Goal: Task Accomplishment & Management: Use online tool/utility

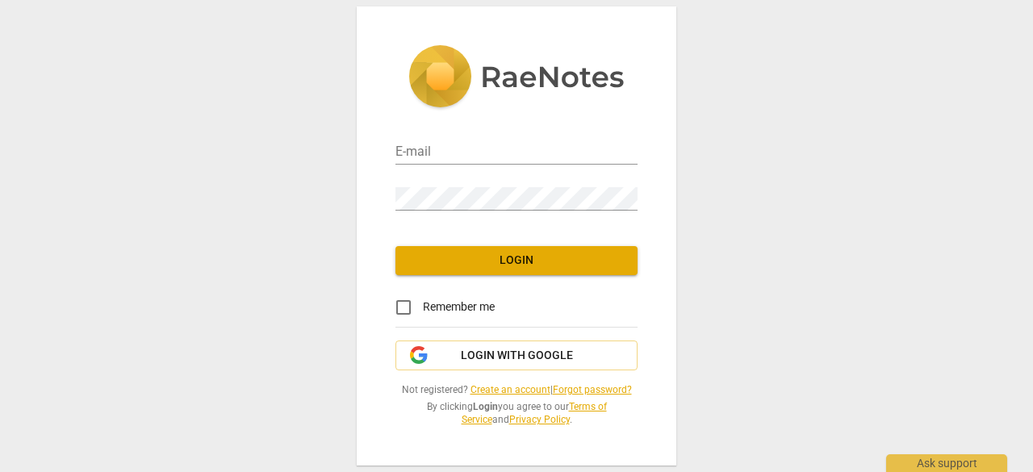
type input "[PERSON_NAME][EMAIL_ADDRESS][DOMAIN_NAME]"
click at [496, 262] on span "Login" at bounding box center [517, 261] width 216 height 16
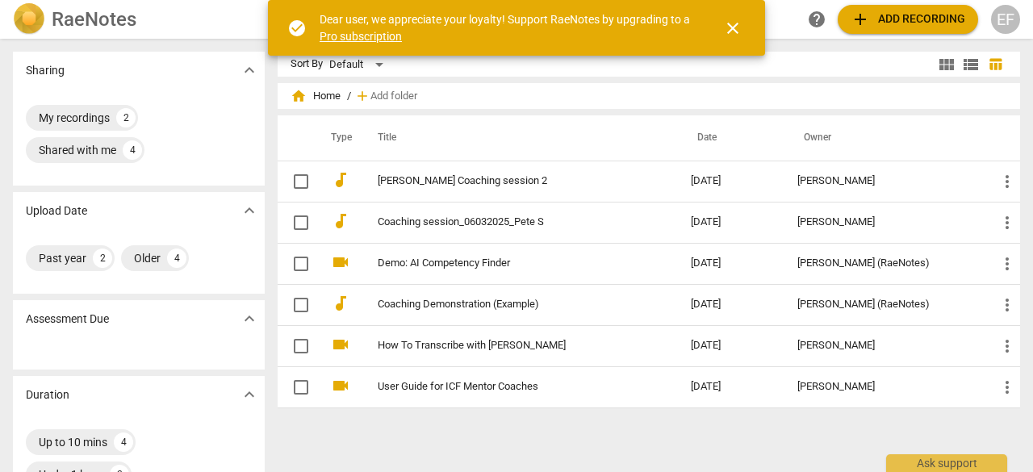
click at [733, 23] on span "close" at bounding box center [732, 28] width 19 height 19
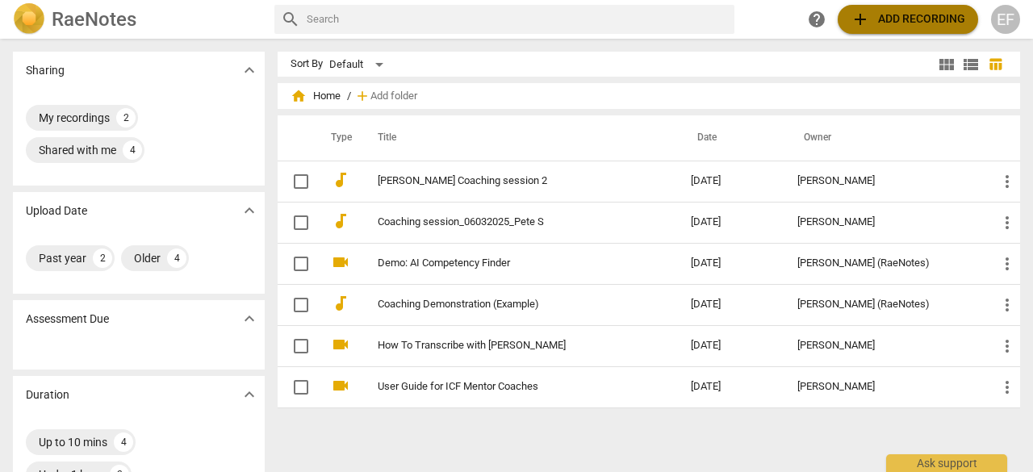
click at [919, 17] on span "add Add recording" at bounding box center [908, 19] width 115 height 19
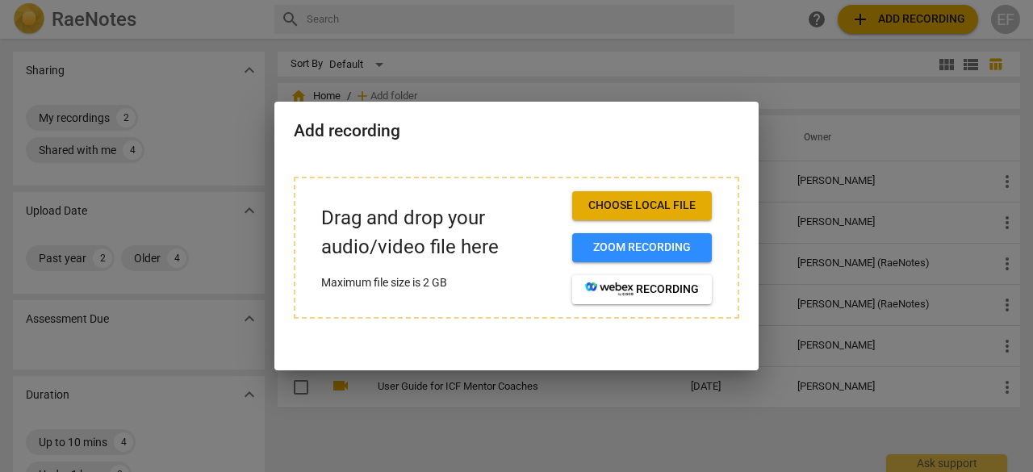
click at [669, 202] on span "Choose local file" at bounding box center [642, 206] width 114 height 16
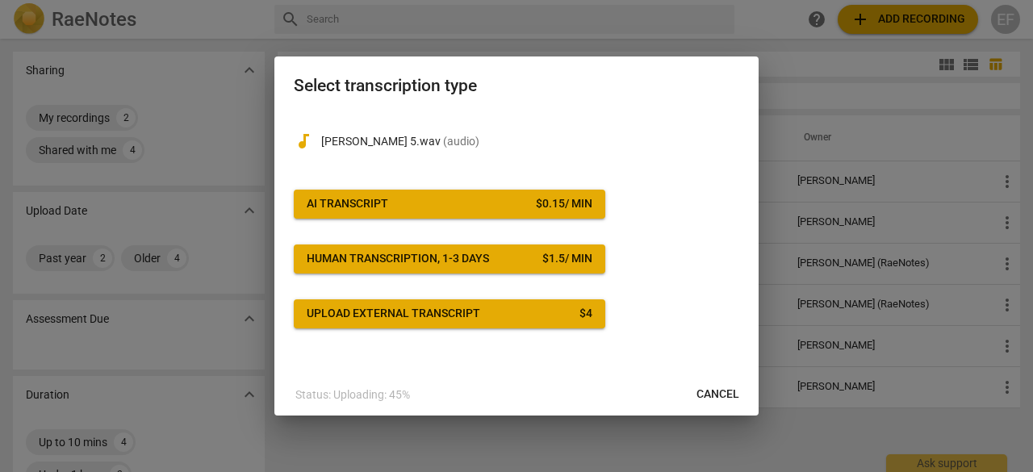
click at [459, 204] on span "AI Transcript $ 0.15 / min" at bounding box center [450, 204] width 286 height 16
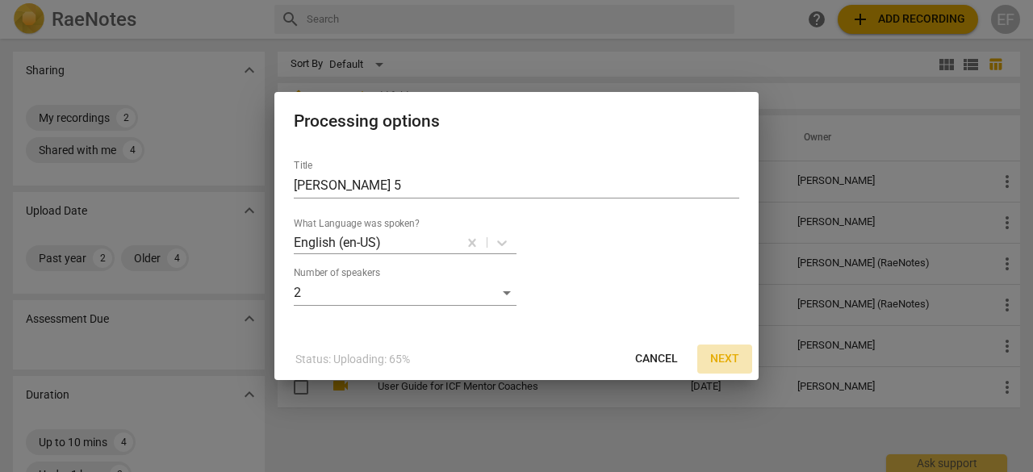
click at [725, 362] on span "Next" at bounding box center [725, 359] width 29 height 16
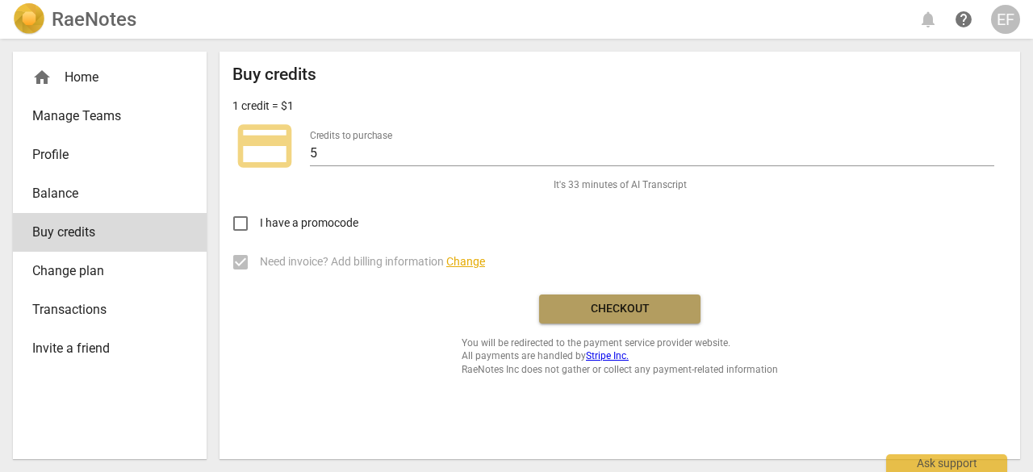
click at [580, 306] on span "Checkout" at bounding box center [620, 309] width 136 height 16
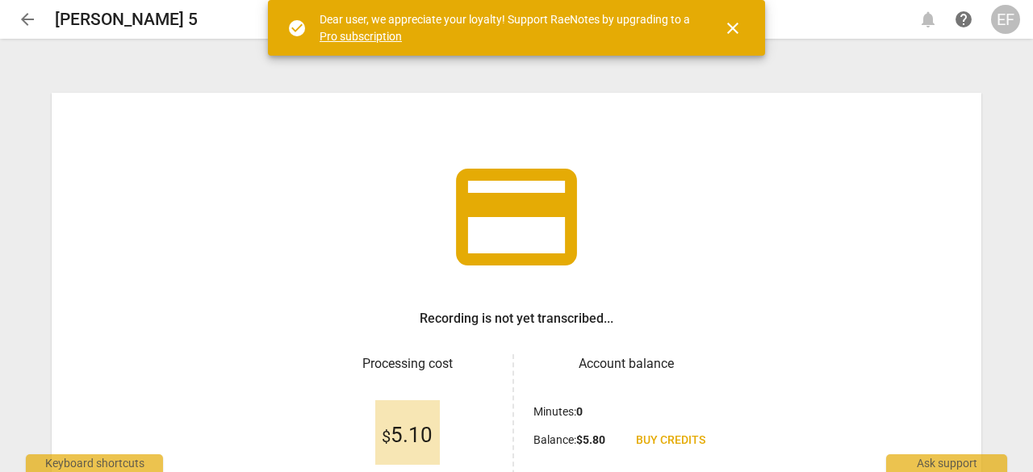
click at [732, 24] on span "close" at bounding box center [732, 28] width 19 height 19
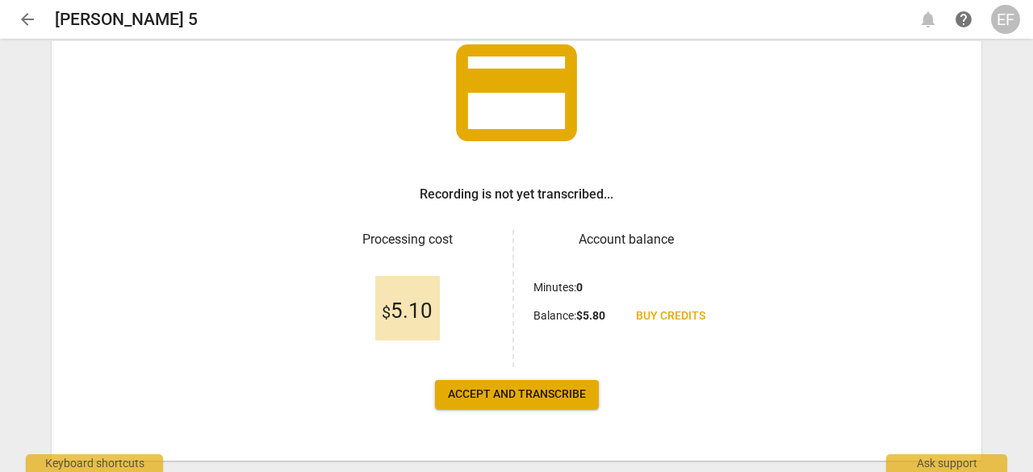
scroll to position [123, 0]
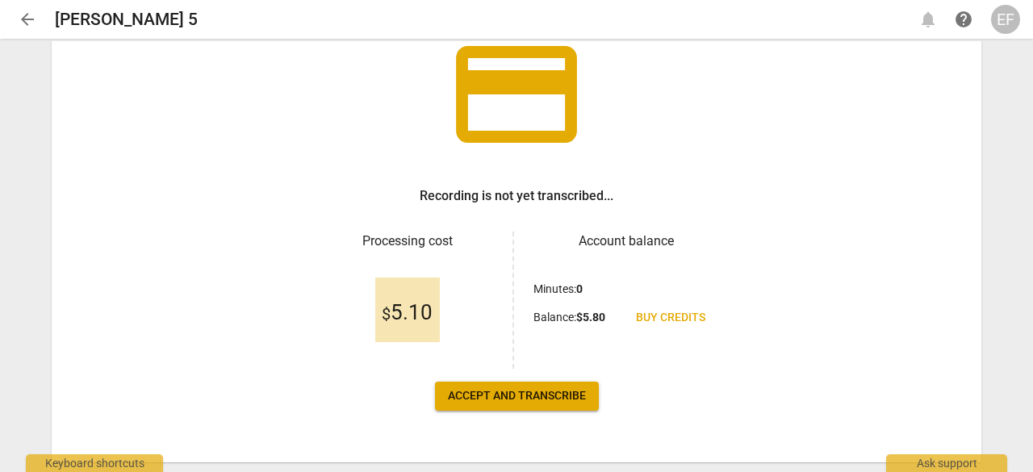
click at [543, 393] on span "Accept and transcribe" at bounding box center [517, 396] width 138 height 16
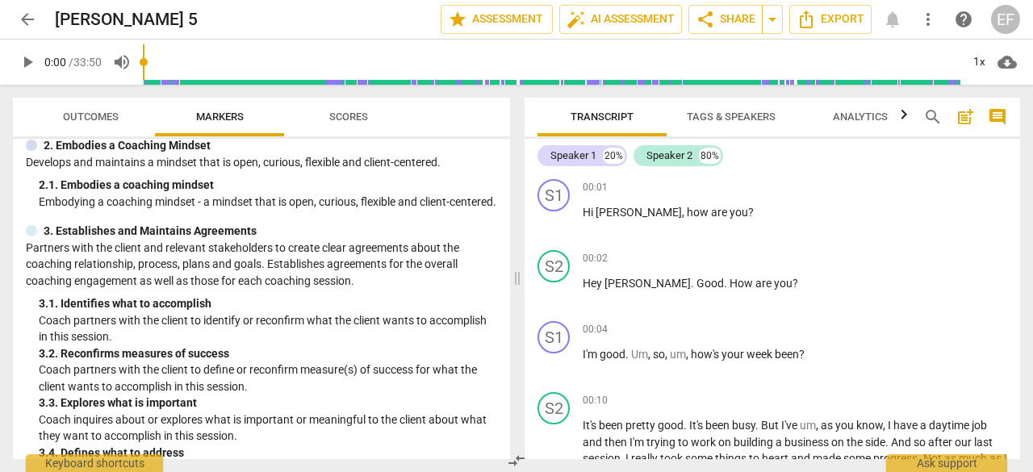
scroll to position [0, 0]
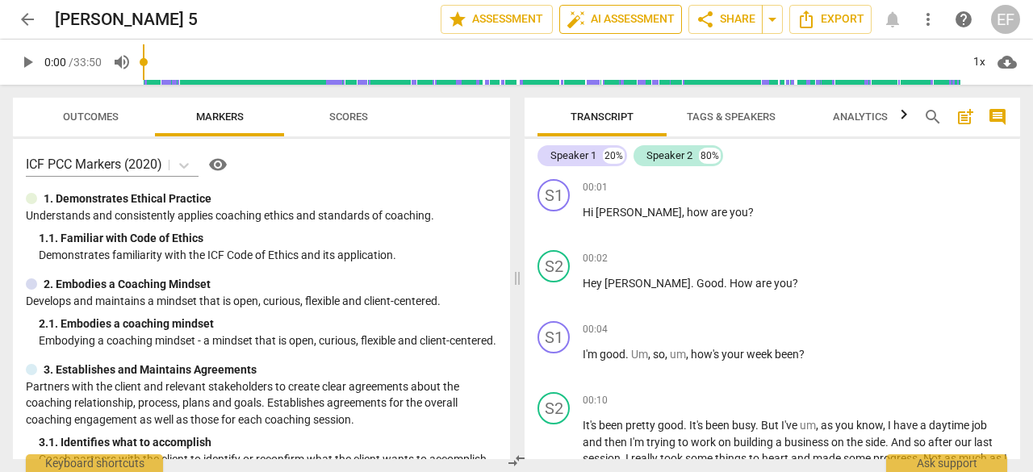
click at [595, 20] on span "auto_fix_high AI Assessment" at bounding box center [621, 19] width 108 height 19
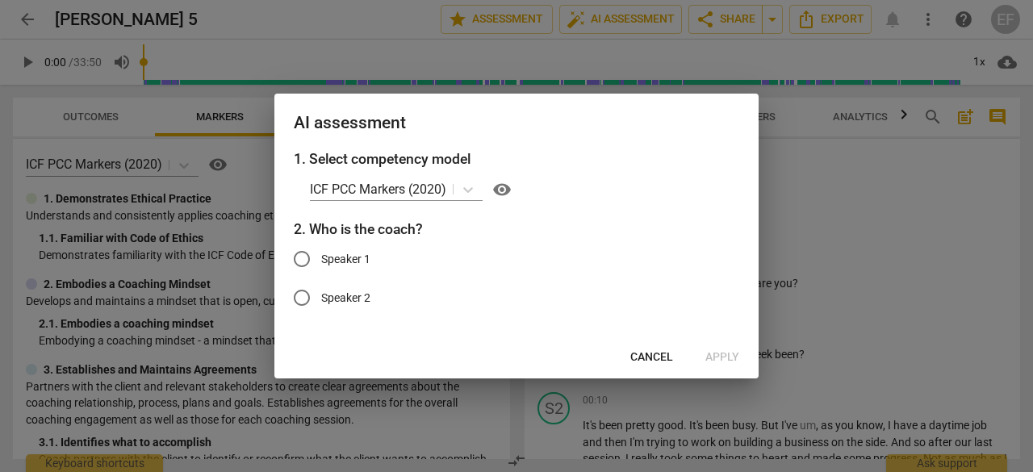
click at [661, 368] on button "Cancel" at bounding box center [652, 357] width 69 height 29
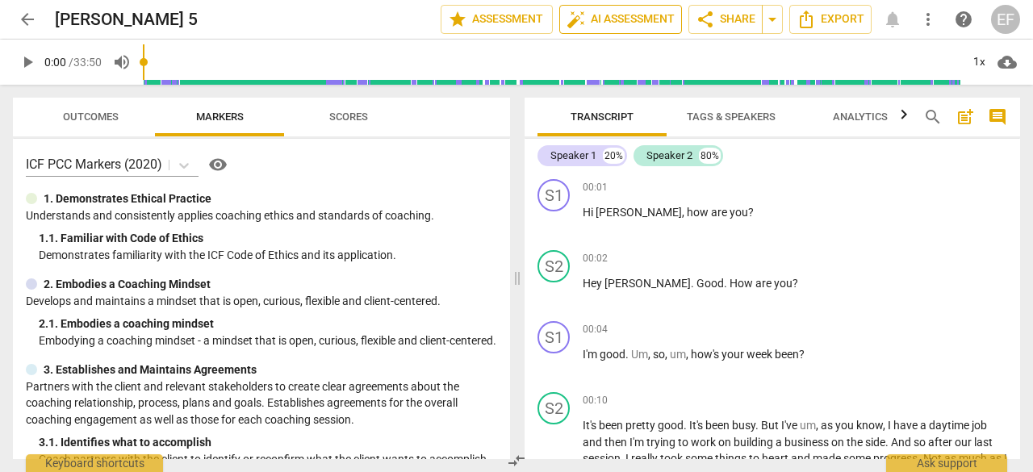
click at [589, 23] on span "auto_fix_high AI Assessment" at bounding box center [621, 19] width 108 height 19
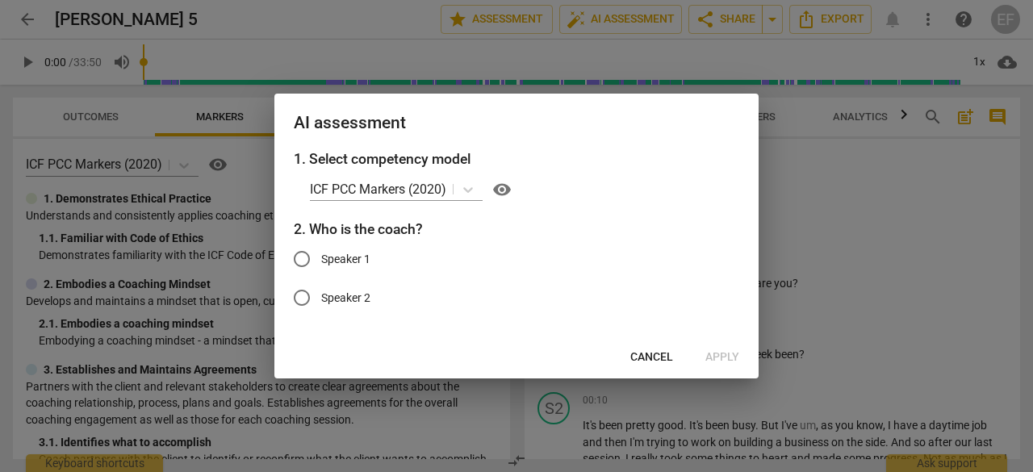
click at [302, 258] on input "Speaker 1" at bounding box center [302, 259] width 39 height 39
radio input "true"
click at [721, 359] on span "Apply" at bounding box center [723, 358] width 34 height 16
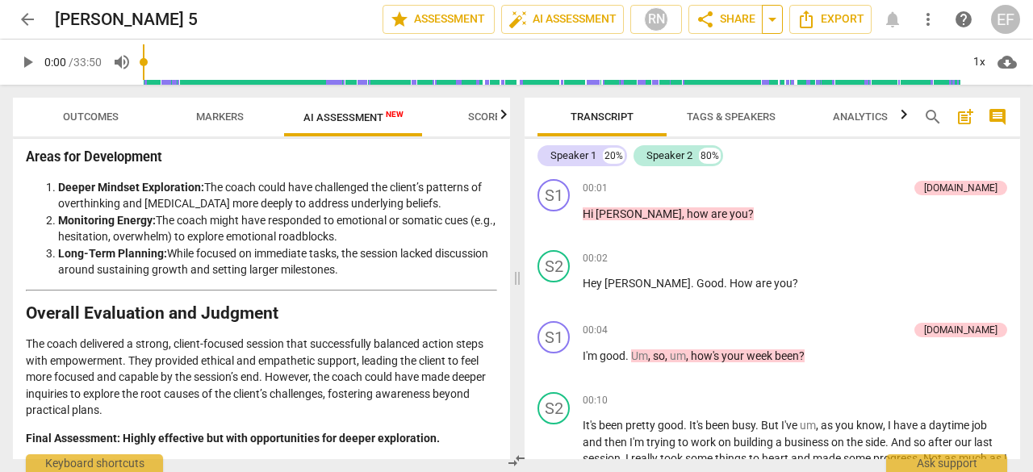
click at [774, 15] on span "arrow_drop_down" at bounding box center [772, 19] width 19 height 19
click at [746, 19] on span "share Share" at bounding box center [726, 19] width 60 height 19
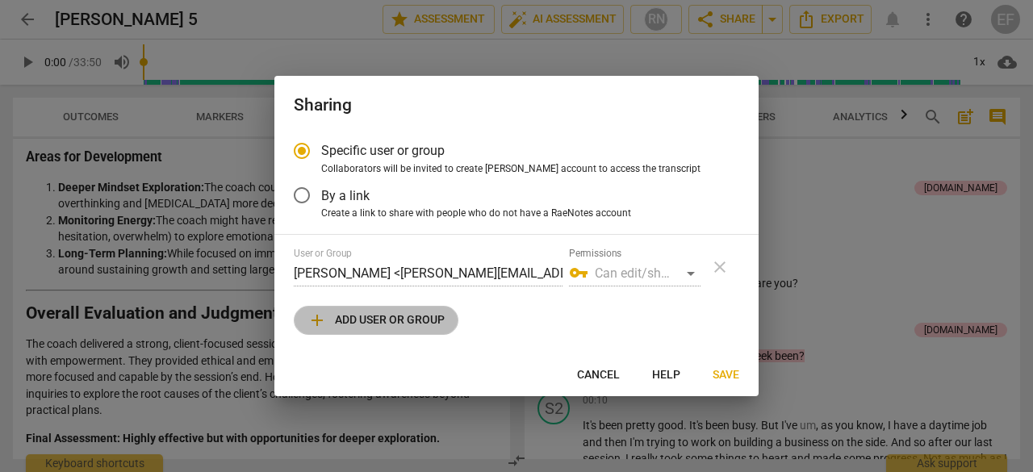
click at [365, 325] on span "add Add user or group" at bounding box center [376, 320] width 137 height 19
radio input "false"
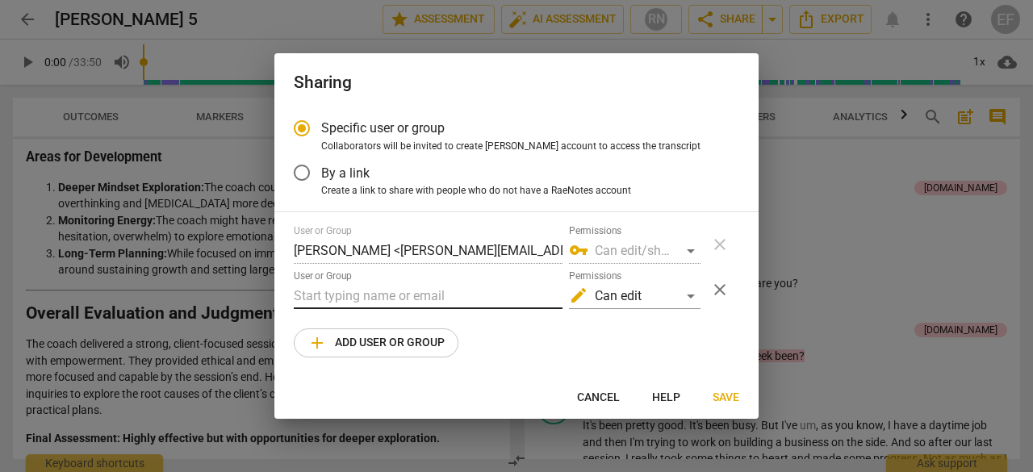
click at [345, 293] on input "text" at bounding box center [428, 296] width 269 height 26
type input "j"
type input "joel@apoyocoaching.com"
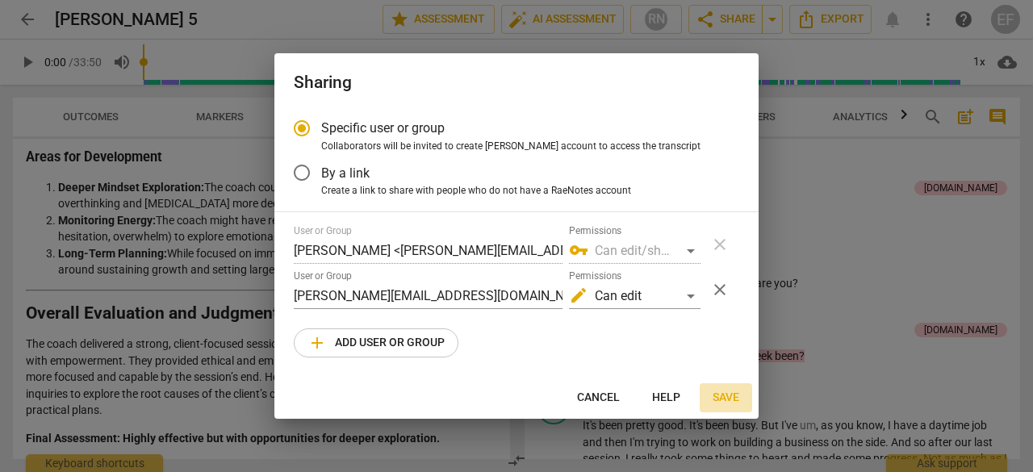
click at [728, 392] on span "Save" at bounding box center [726, 398] width 27 height 16
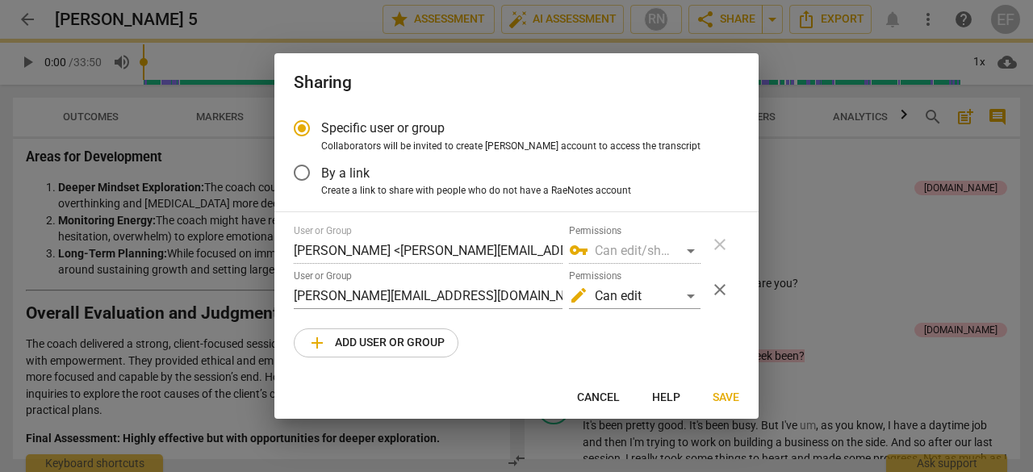
radio input "false"
type input "Joel Perez <joel@apoyocoaching.com>"
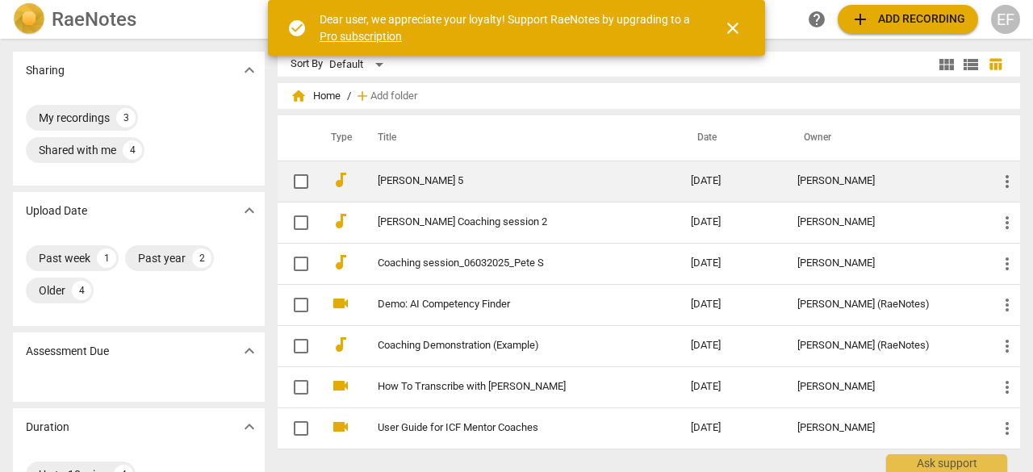
click at [454, 186] on link "[PERSON_NAME] 5" at bounding box center [505, 181] width 255 height 12
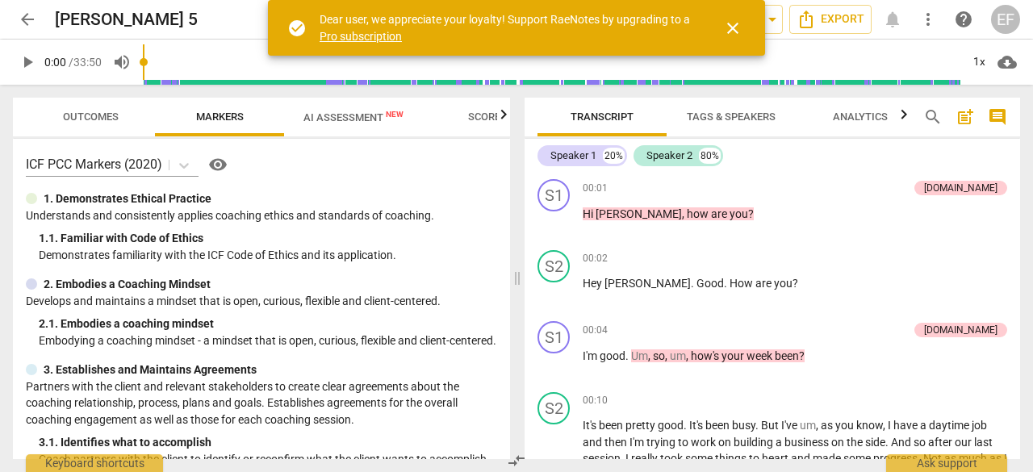
click at [341, 112] on span "AI Assessment New" at bounding box center [354, 117] width 100 height 12
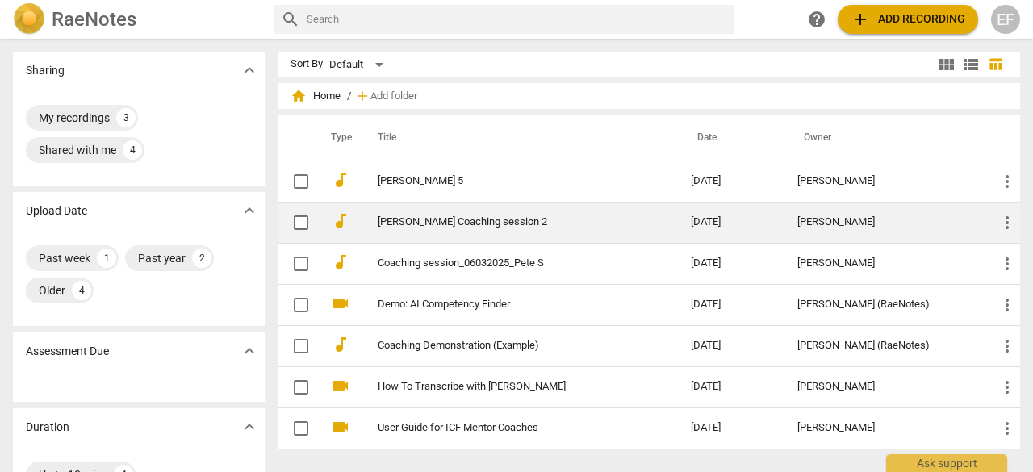
click at [441, 220] on link "[PERSON_NAME] Coaching session 2" at bounding box center [505, 222] width 255 height 12
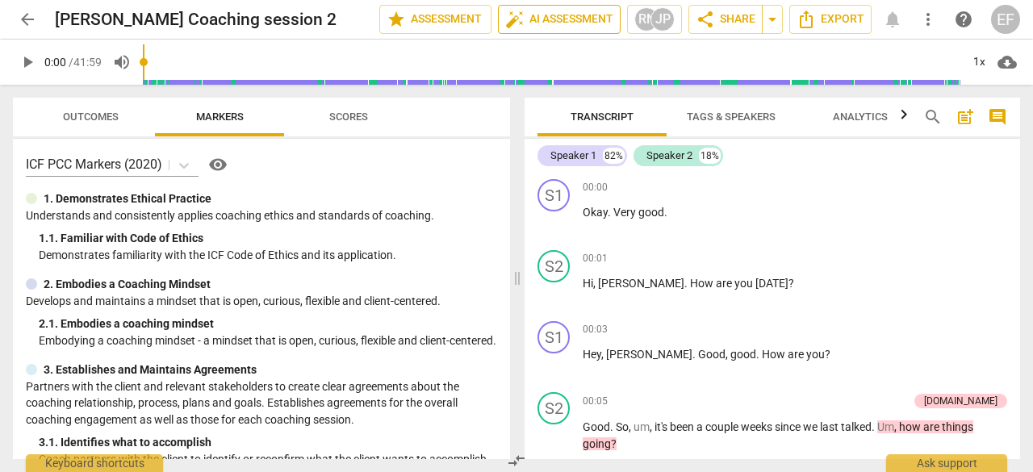
click at [544, 19] on span "auto_fix_high AI Assessment" at bounding box center [559, 19] width 108 height 19
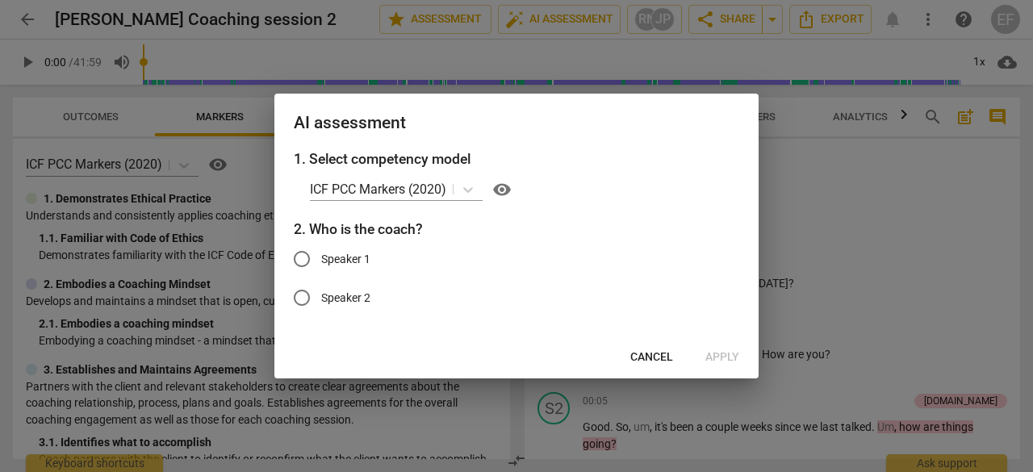
click at [651, 357] on span "Cancel" at bounding box center [652, 358] width 43 height 16
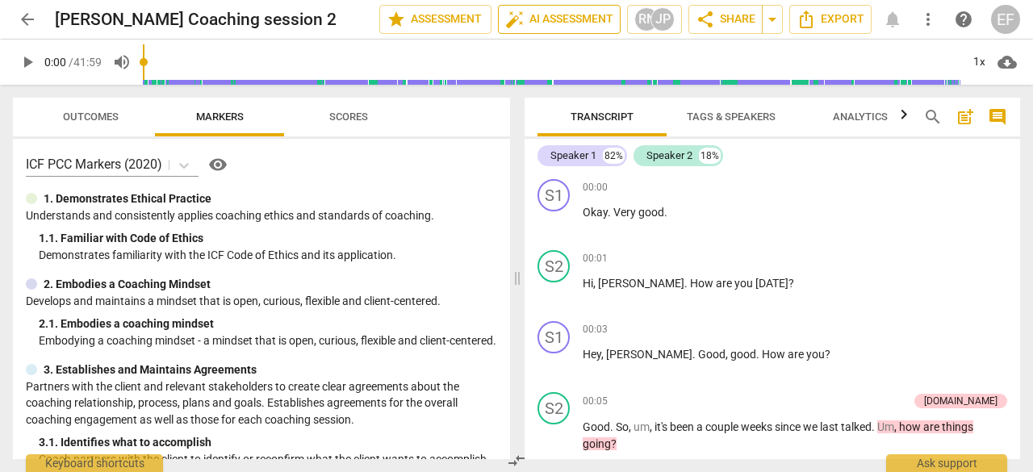
click at [548, 14] on span "auto_fix_high AI Assessment" at bounding box center [559, 19] width 108 height 19
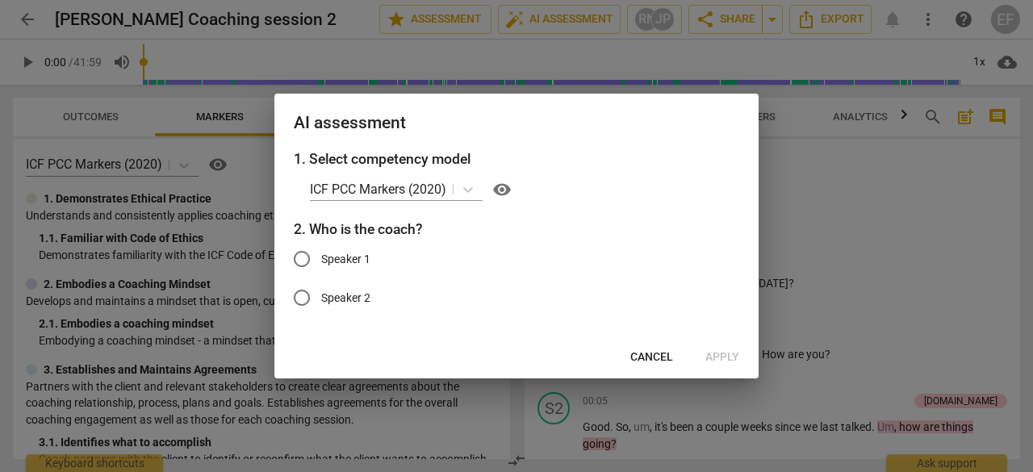
click at [302, 295] on input "Speaker 2" at bounding box center [302, 298] width 39 height 39
radio input "true"
click at [723, 360] on span "Apply" at bounding box center [723, 358] width 34 height 16
